Goal: Task Accomplishment & Management: Manage account settings

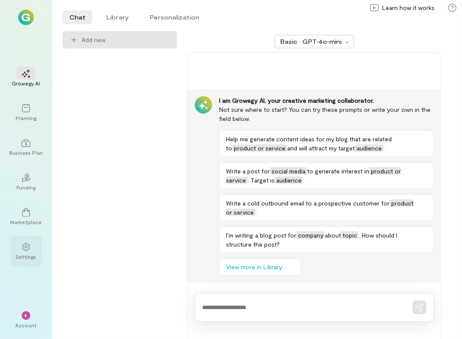
click at [30, 253] on div at bounding box center [25, 246] width 19 height 13
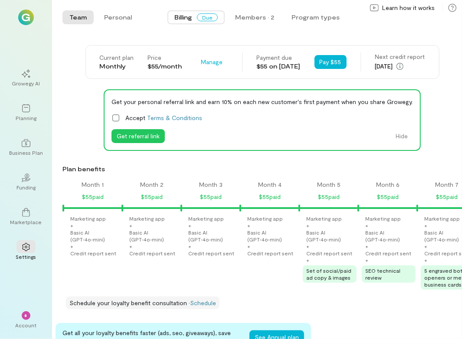
scroll to position [0, 501]
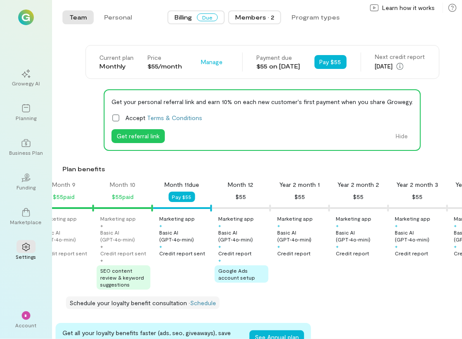
click at [258, 13] on button "Members · 2" at bounding box center [254, 17] width 53 height 14
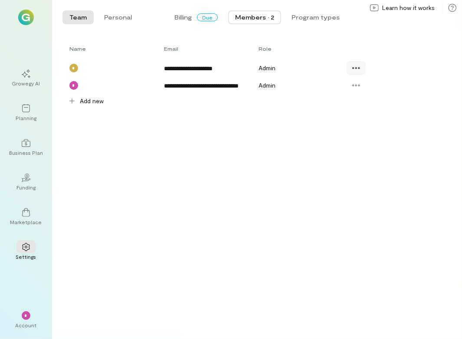
click at [355, 65] on icon at bounding box center [356, 68] width 9 height 9
click at [390, 120] on span "Resend invite" at bounding box center [388, 121] width 43 height 9
click at [26, 317] on span "*" at bounding box center [26, 315] width 4 height 5
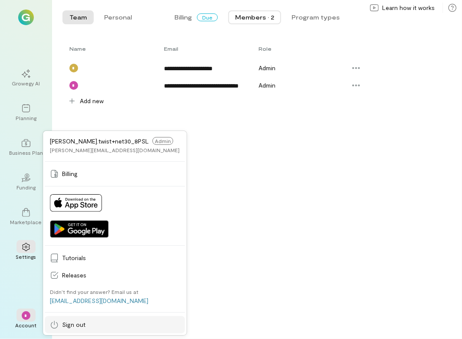
click at [74, 323] on span "Sign out" at bounding box center [121, 325] width 118 height 9
